Goal: Task Accomplishment & Management: Complete application form

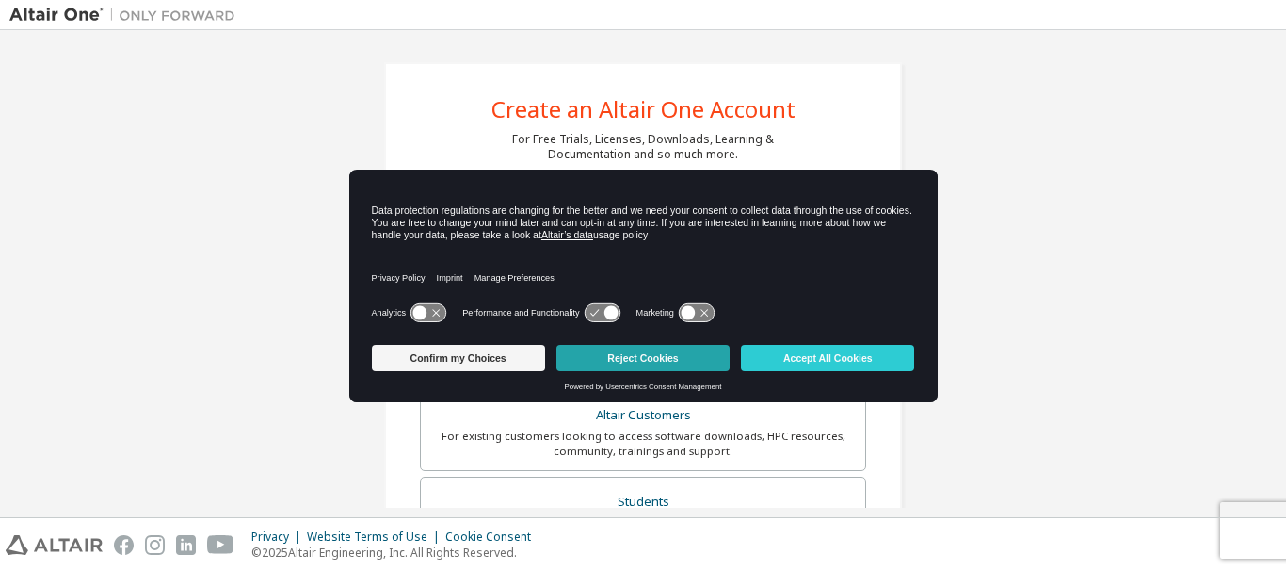
click at [614, 358] on button "Reject Cookies" at bounding box center [643, 358] width 173 height 26
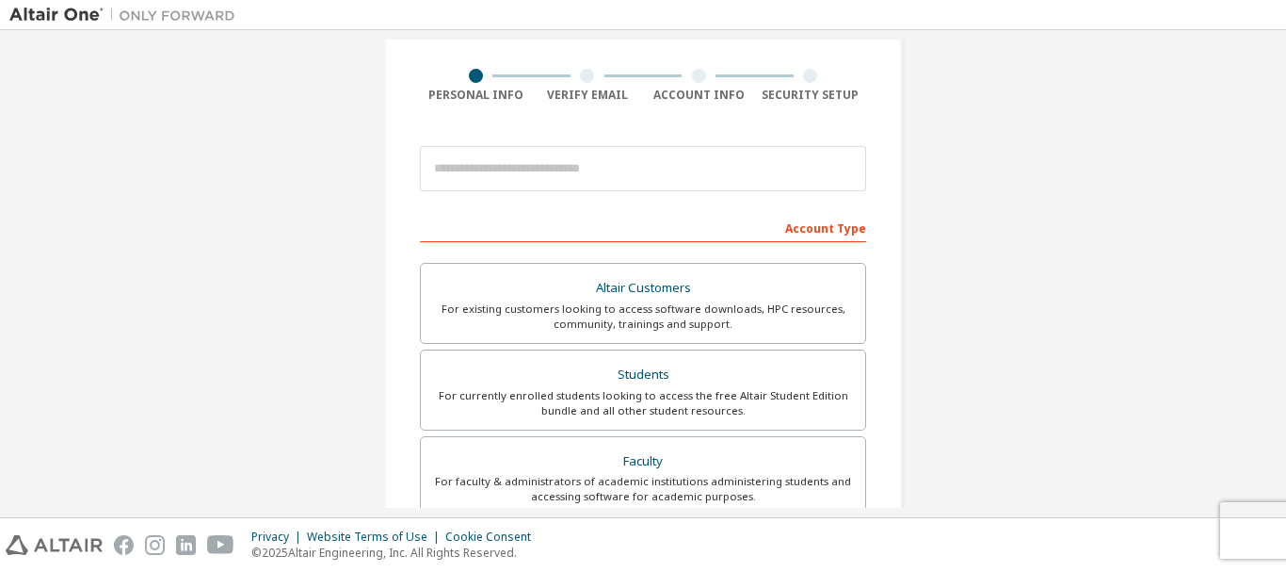
scroll to position [136, 0]
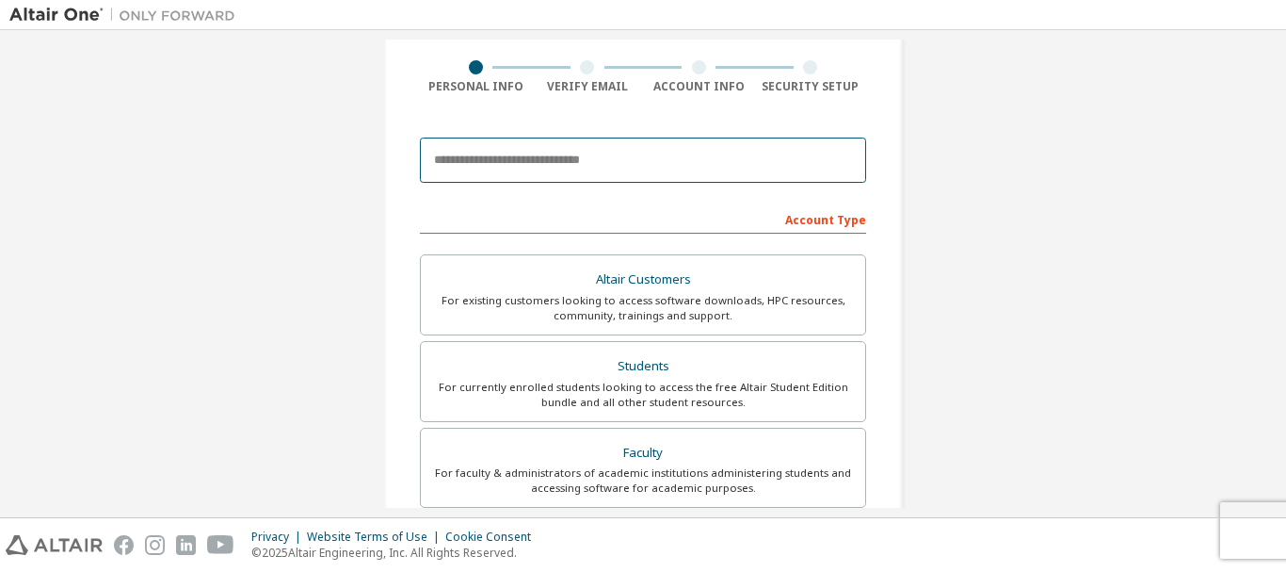
click at [586, 175] on input "email" at bounding box center [643, 159] width 446 height 45
type input "**********"
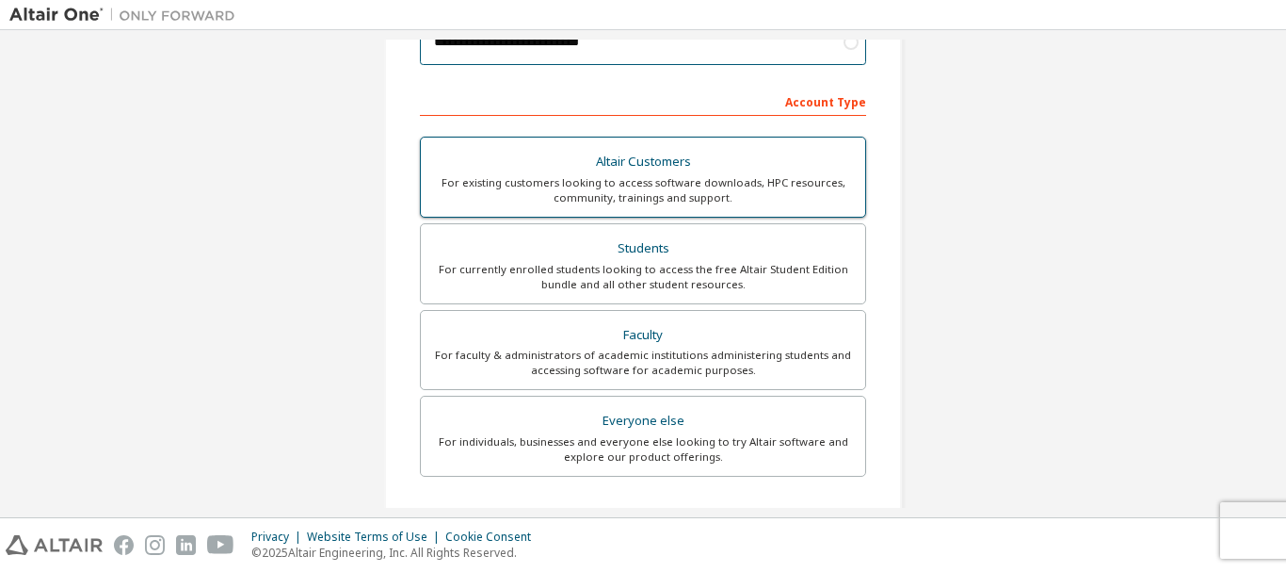
scroll to position [258, 0]
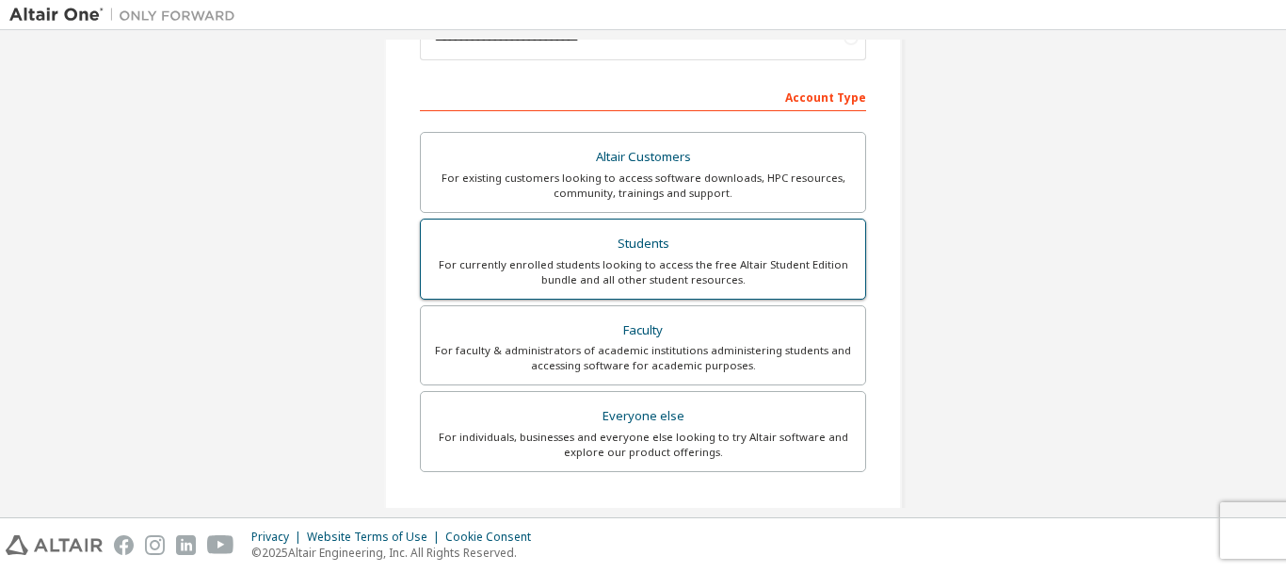
click at [686, 251] on div "Students" at bounding box center [643, 244] width 422 height 26
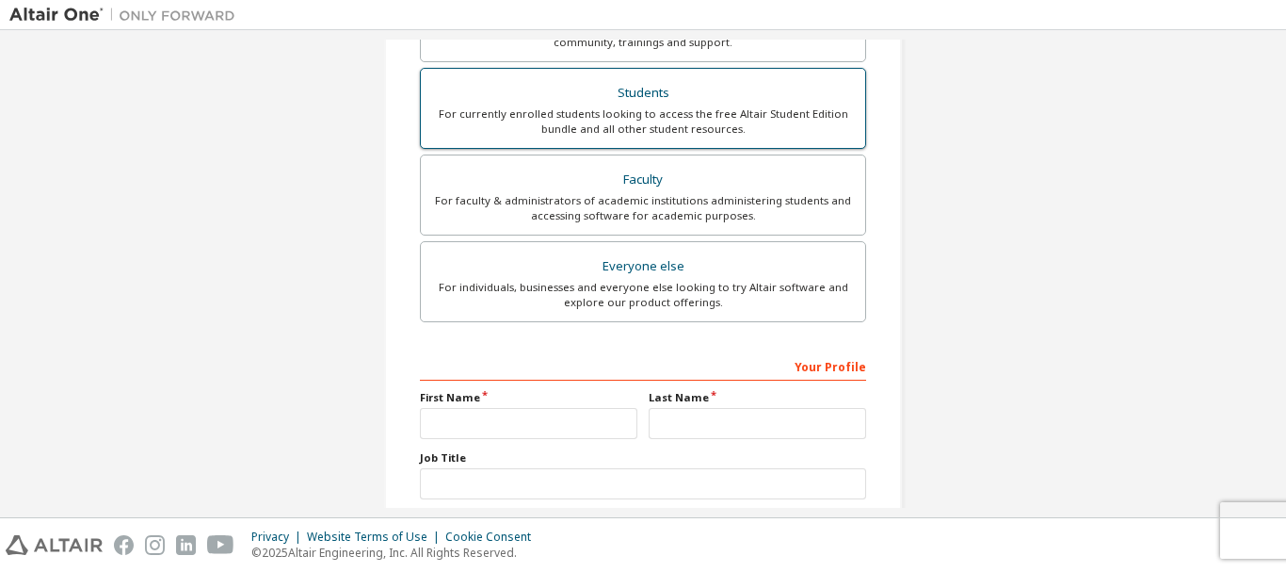
scroll to position [578, 0]
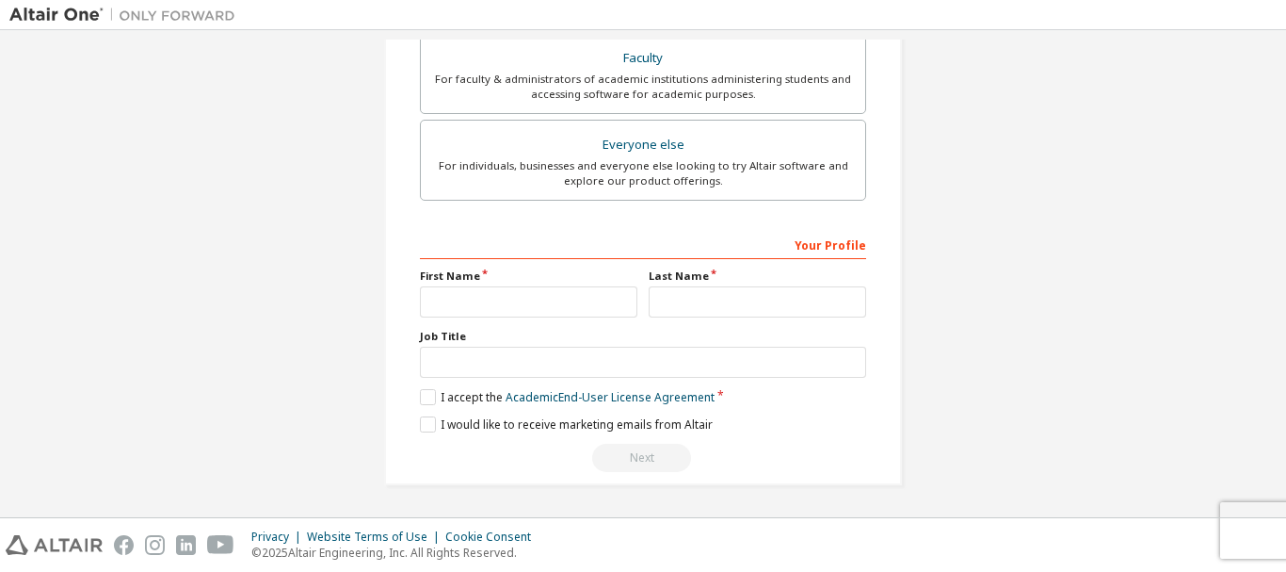
click at [635, 308] on div "First Name" at bounding box center [528, 292] width 229 height 49
click at [604, 299] on input "text" at bounding box center [529, 301] width 218 height 31
type input "**********"
type input "********"
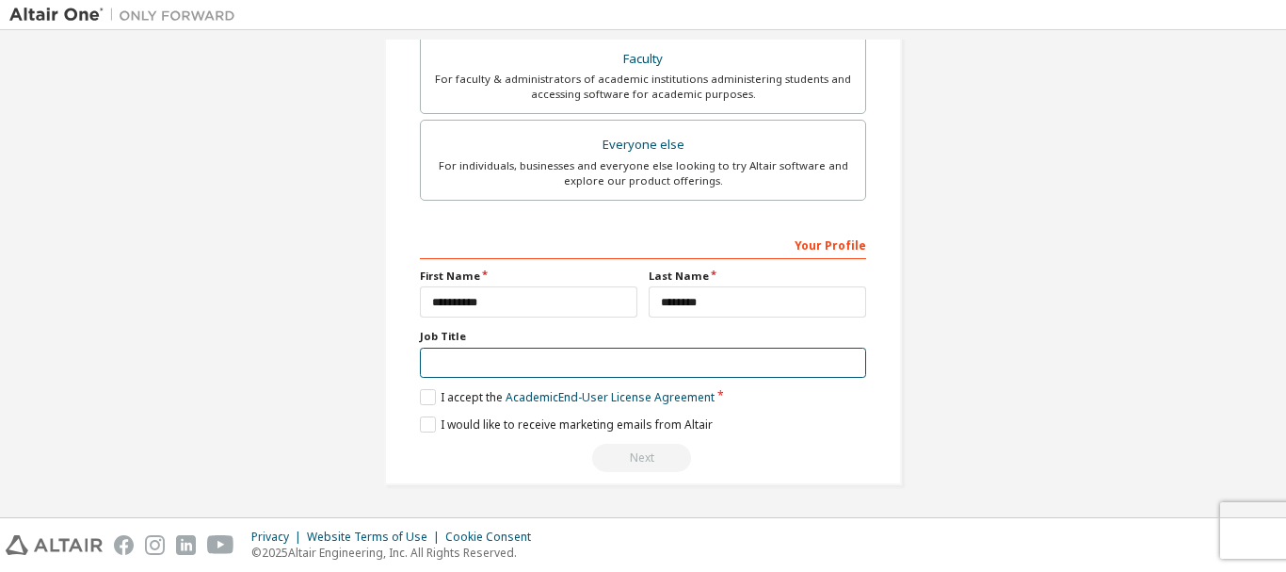
click at [728, 357] on input "text" at bounding box center [643, 362] width 446 height 31
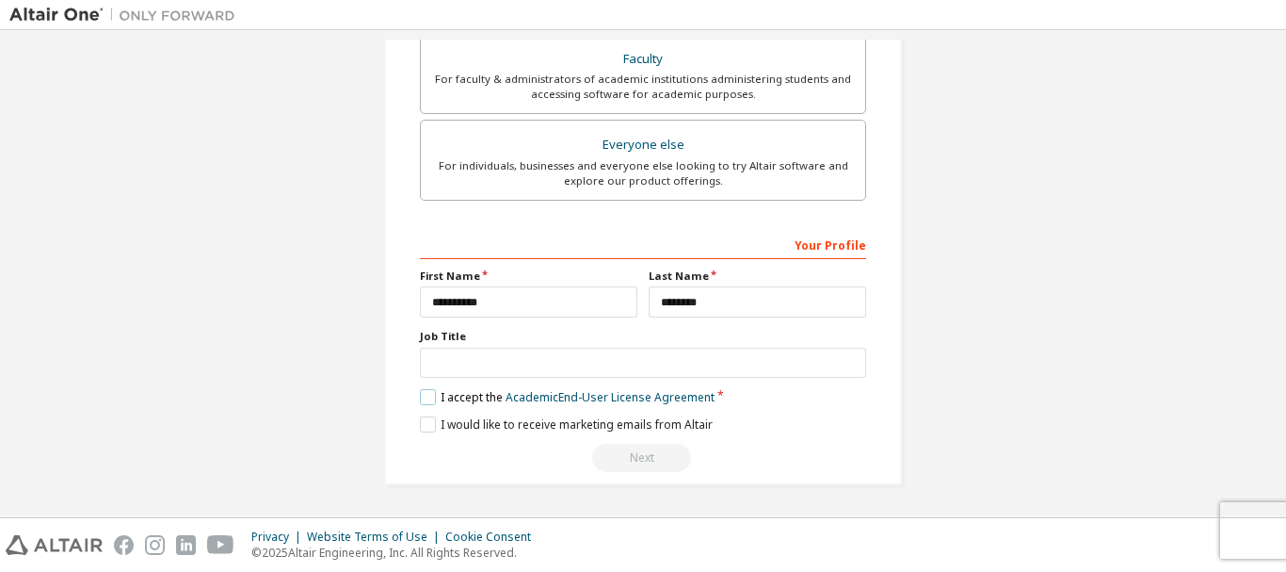
click at [427, 394] on label "I accept the Academic End-User License Agreement" at bounding box center [567, 397] width 295 height 16
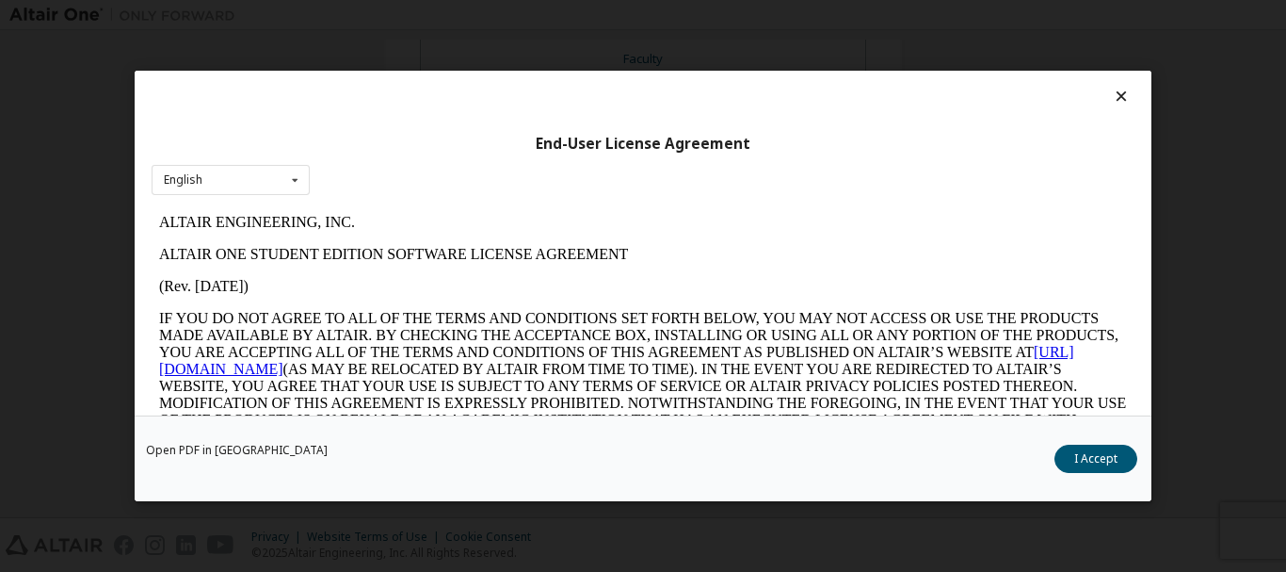
scroll to position [0, 0]
click at [1093, 459] on button "I Accept" at bounding box center [1096, 458] width 83 height 28
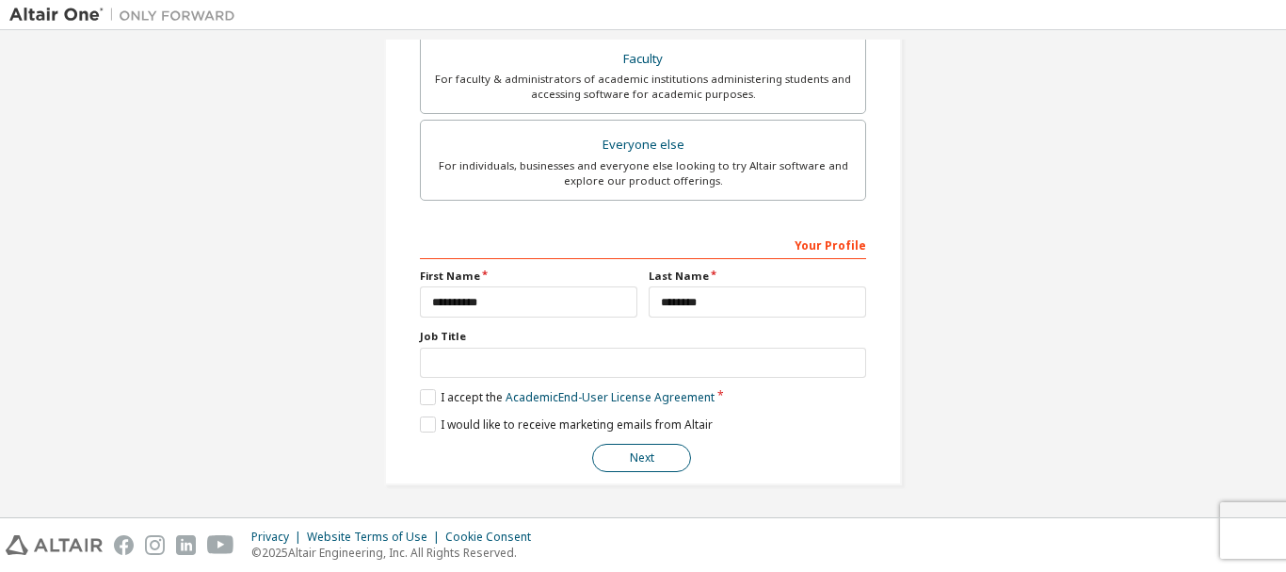
click at [646, 460] on button "Next" at bounding box center [641, 458] width 99 height 28
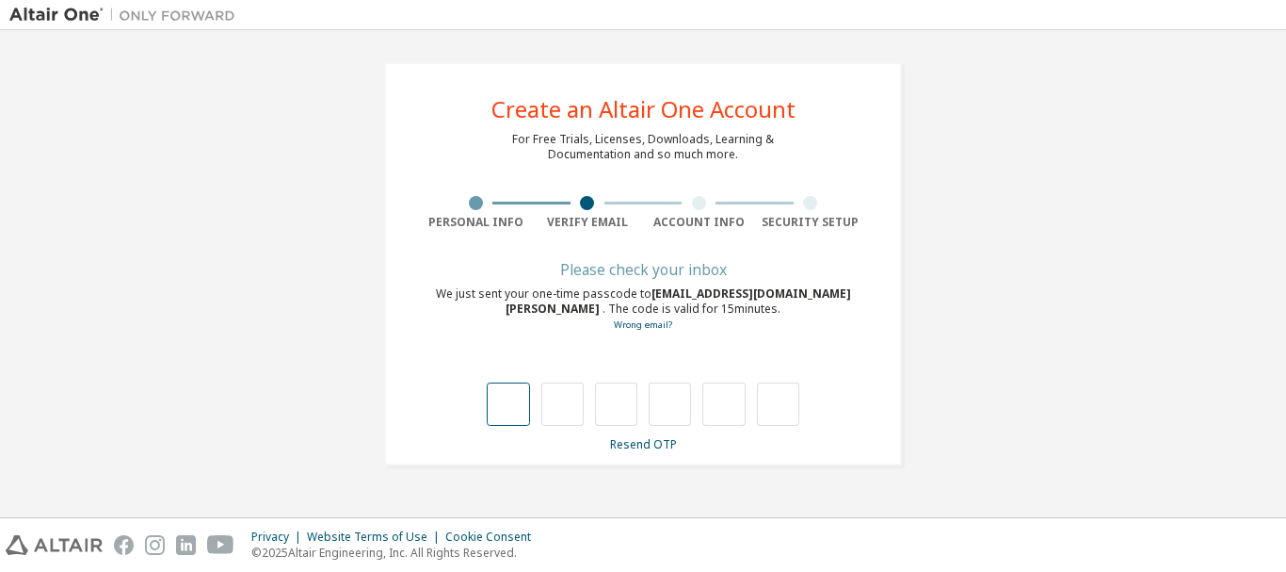
type input "*"
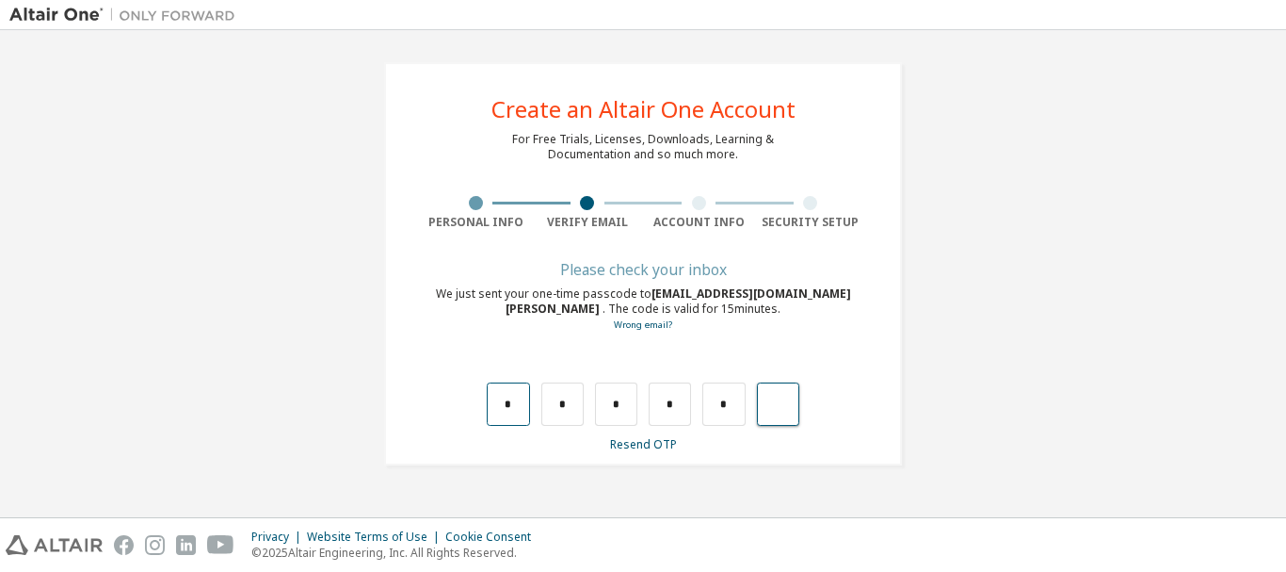
type input "*"
